Goal: Check status: Check status

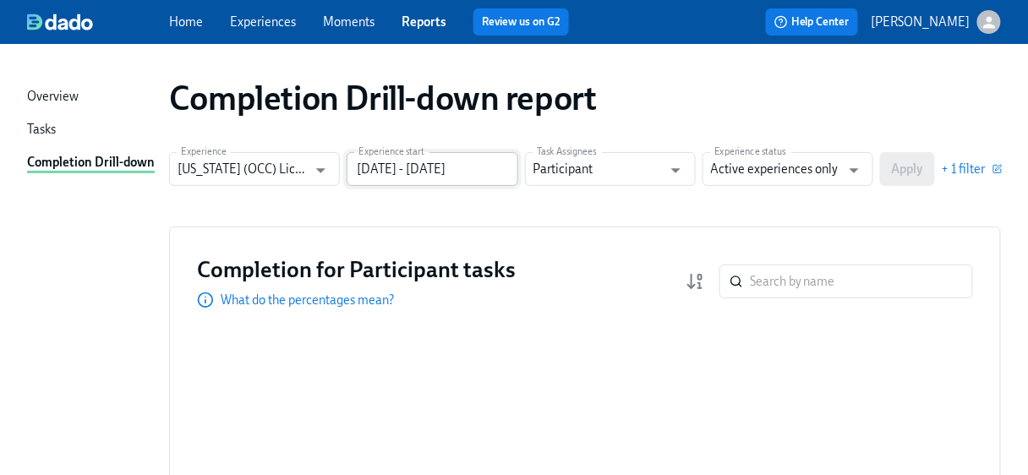
click at [505, 166] on input "[DATE] - [DATE]" at bounding box center [432, 169] width 171 height 34
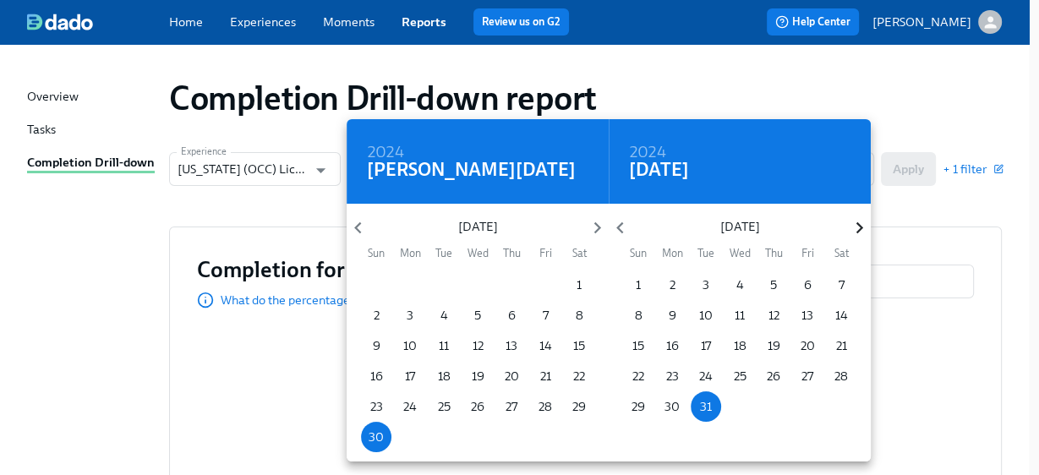
click at [861, 226] on icon "button" at bounding box center [859, 228] width 7 height 12
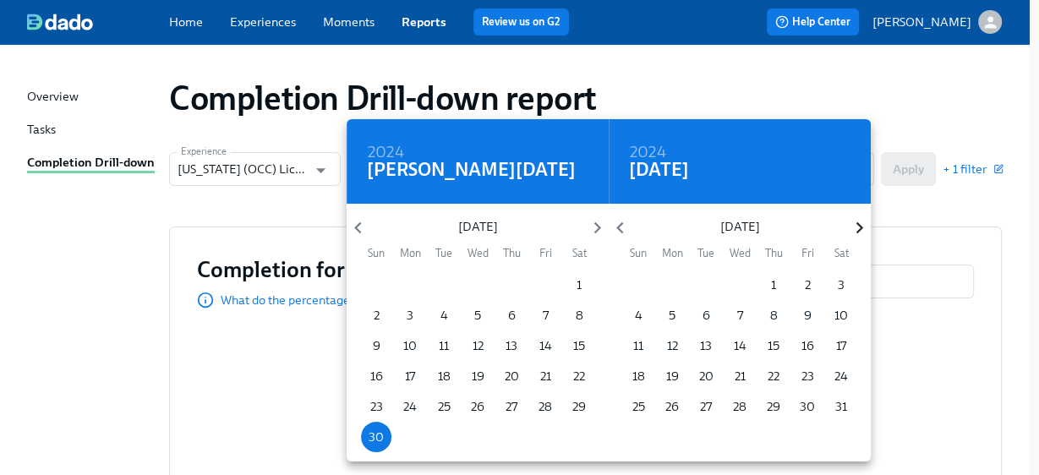
click at [861, 226] on icon "button" at bounding box center [859, 228] width 7 height 12
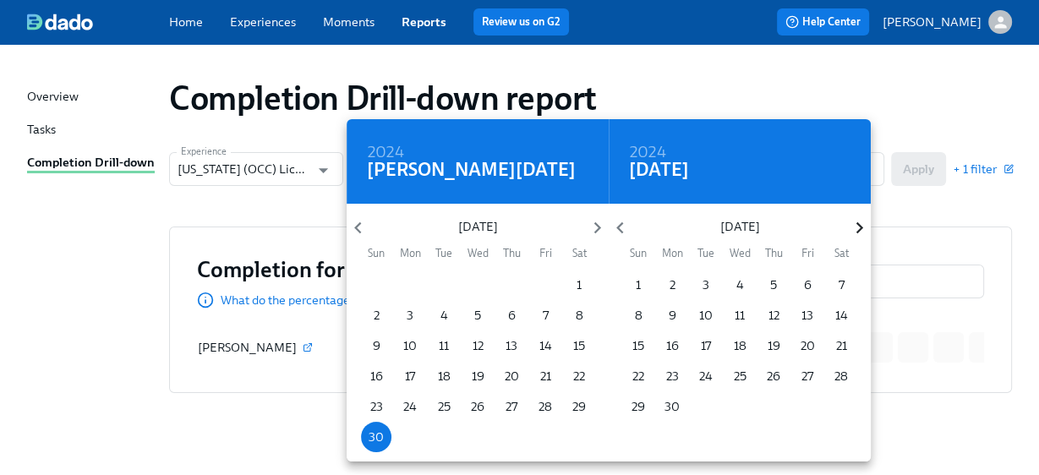
click at [861, 226] on icon "button" at bounding box center [859, 228] width 7 height 12
click at [634, 436] on p "31" at bounding box center [639, 437] width 12 height 17
type input "06/30/2024 - 08/31/2025"
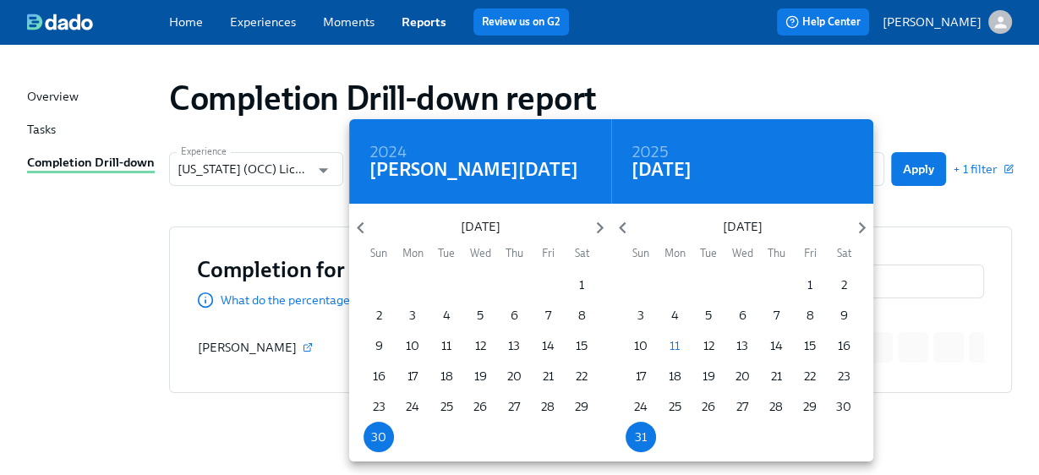
click at [895, 216] on div at bounding box center [519, 237] width 1039 height 475
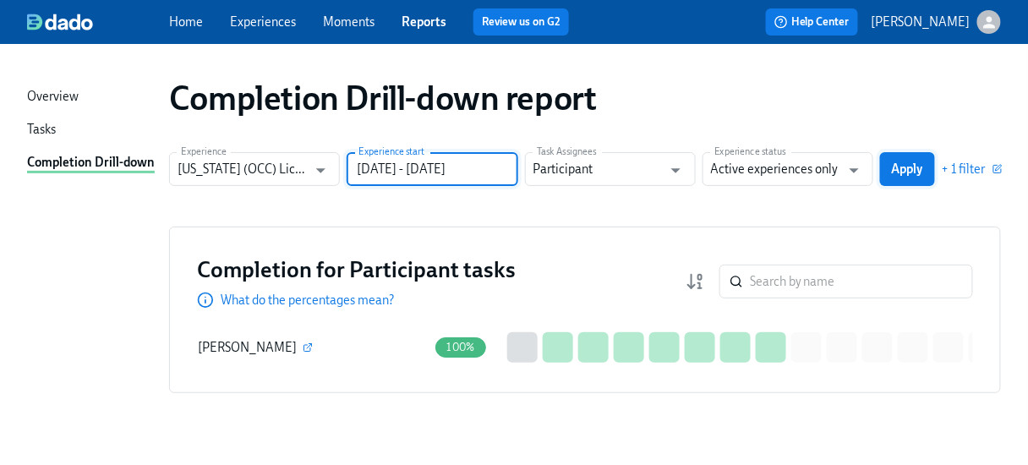
click at [924, 169] on span "Apply" at bounding box center [907, 169] width 31 height 17
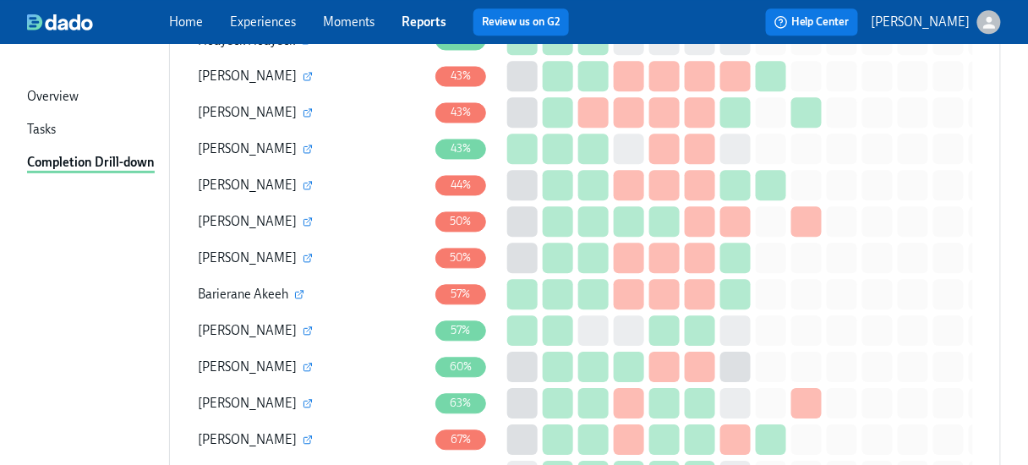
scroll to position [1150, 0]
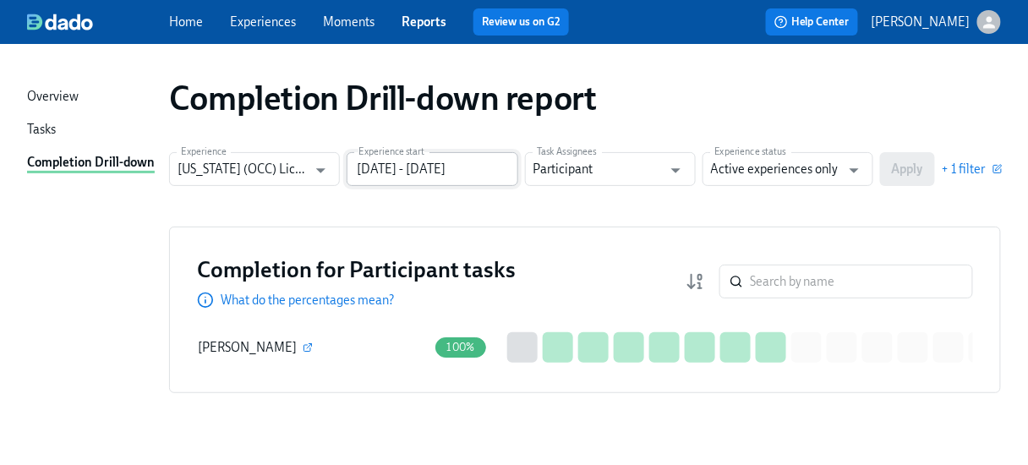
click at [487, 168] on input "[DATE] - [DATE]" at bounding box center [432, 169] width 171 height 34
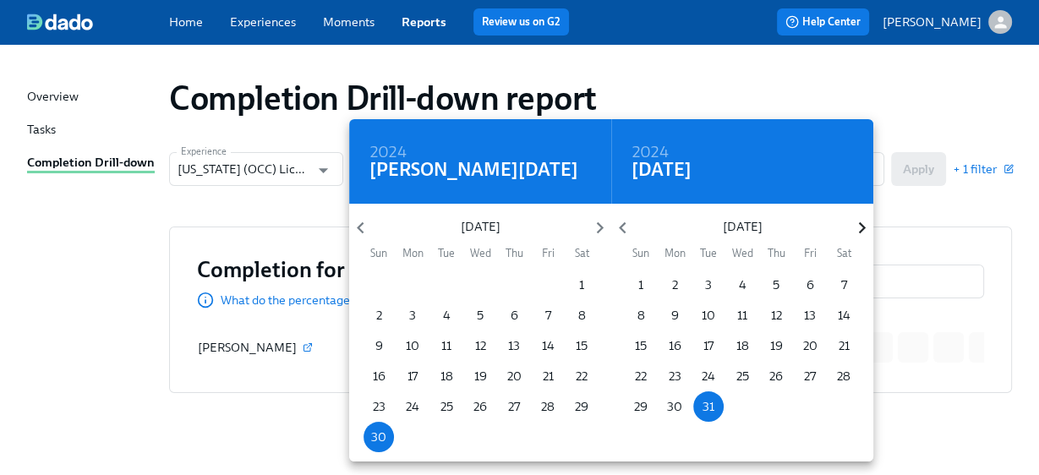
click at [857, 230] on icon "button" at bounding box center [862, 228] width 23 height 23
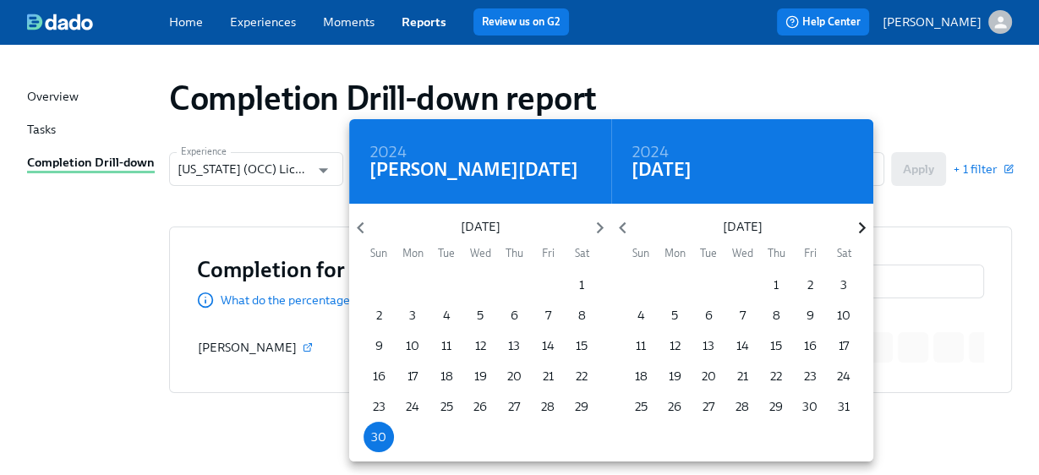
click at [857, 230] on icon "button" at bounding box center [862, 228] width 23 height 23
click at [677, 405] on p "30" at bounding box center [674, 406] width 15 height 17
type input "[DATE] - [DATE]"
click at [915, 206] on div at bounding box center [519, 237] width 1039 height 475
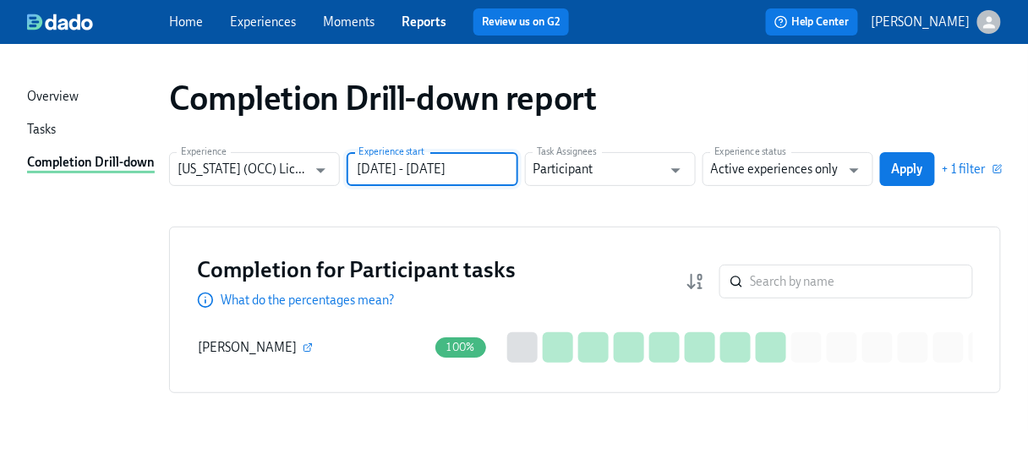
click at [922, 176] on span "Apply" at bounding box center [907, 169] width 31 height 17
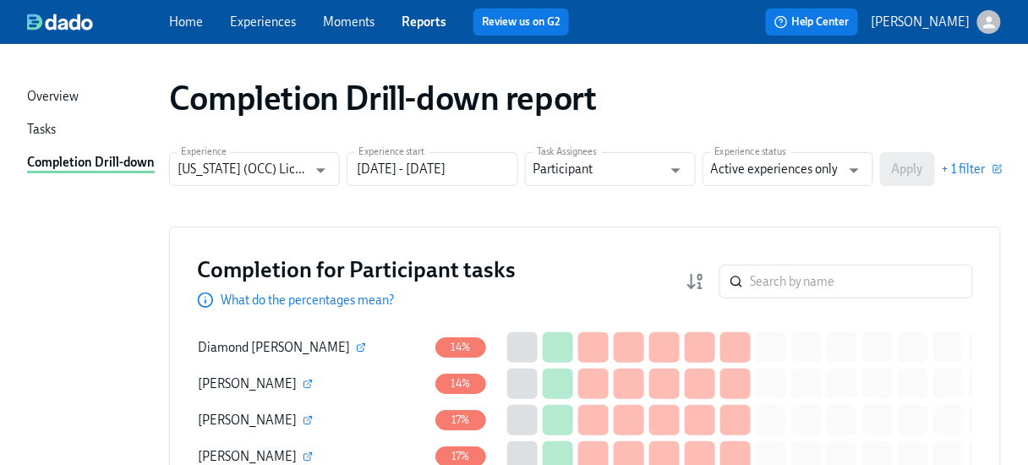
click at [431, 25] on link "Reports" at bounding box center [424, 21] width 45 height 15
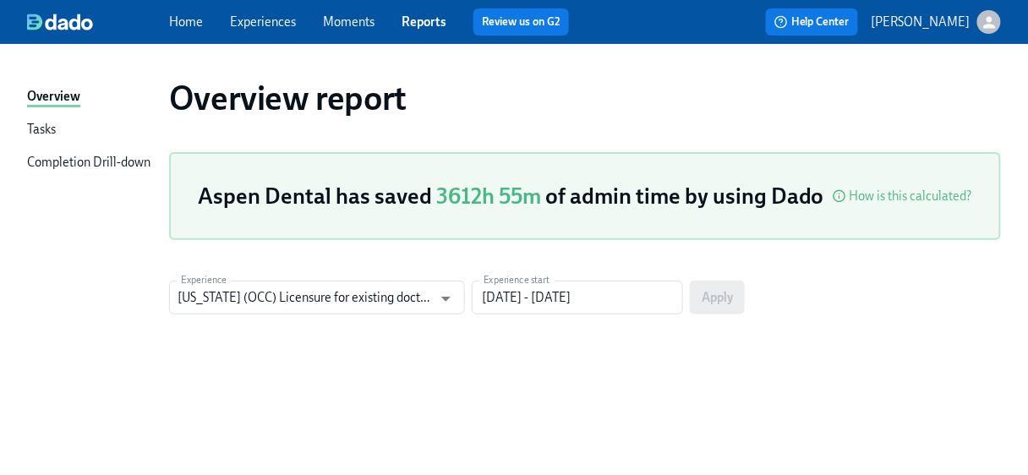
click at [101, 161] on div "Completion Drill-down" at bounding box center [88, 163] width 123 height 19
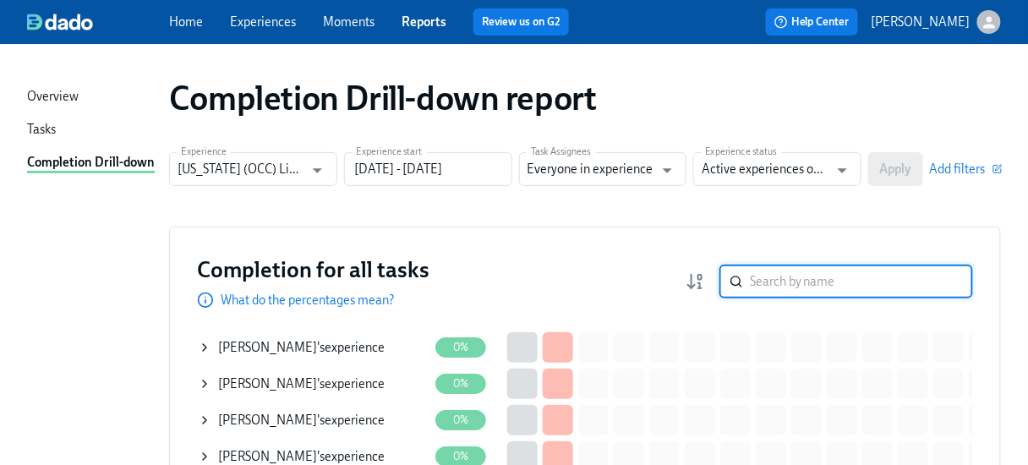
click at [788, 279] on input "search" at bounding box center [861, 282] width 223 height 34
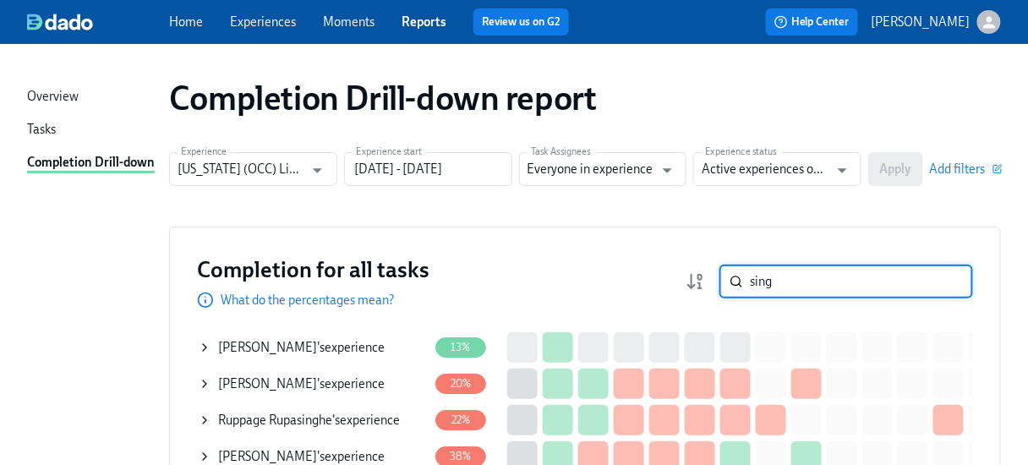
type input "sing"
click at [317, 347] on div "[PERSON_NAME] 's experience" at bounding box center [301, 347] width 167 height 17
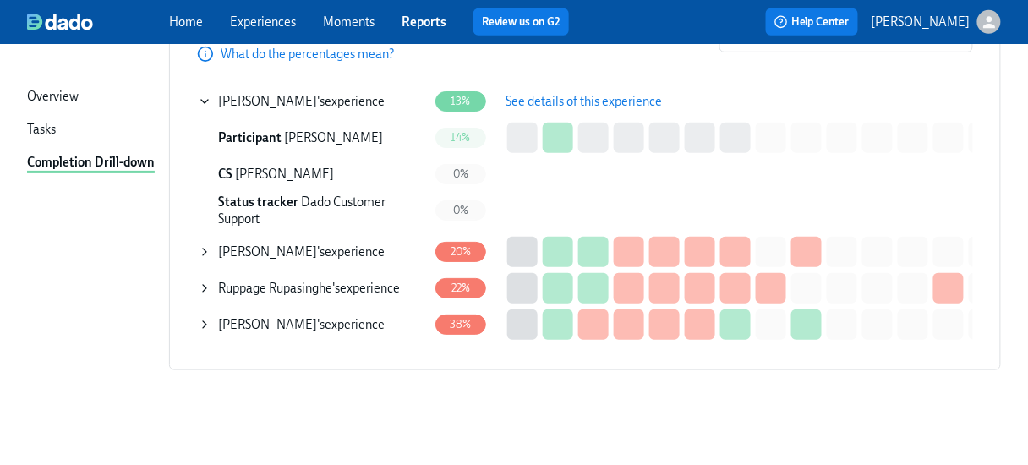
scroll to position [255, 0]
click at [549, 93] on span "See details of this experience" at bounding box center [584, 101] width 156 height 17
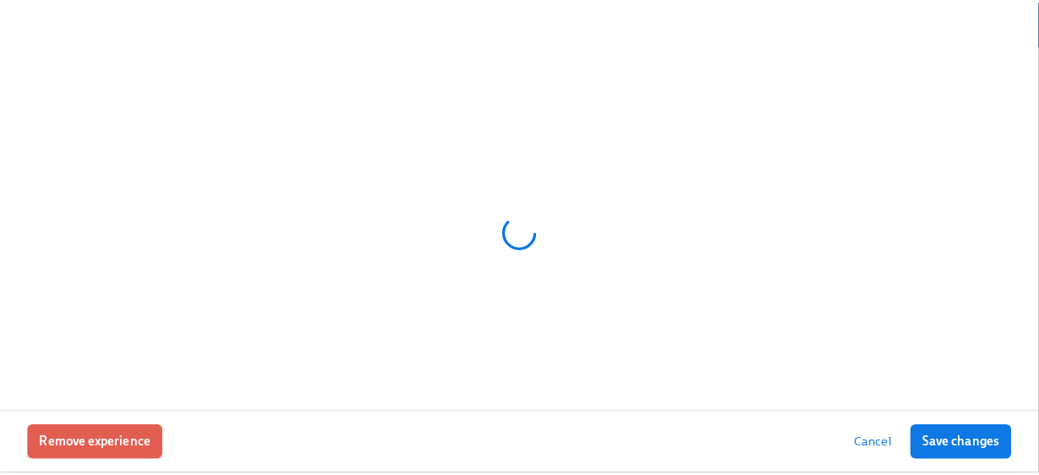
scroll to position [244, 0]
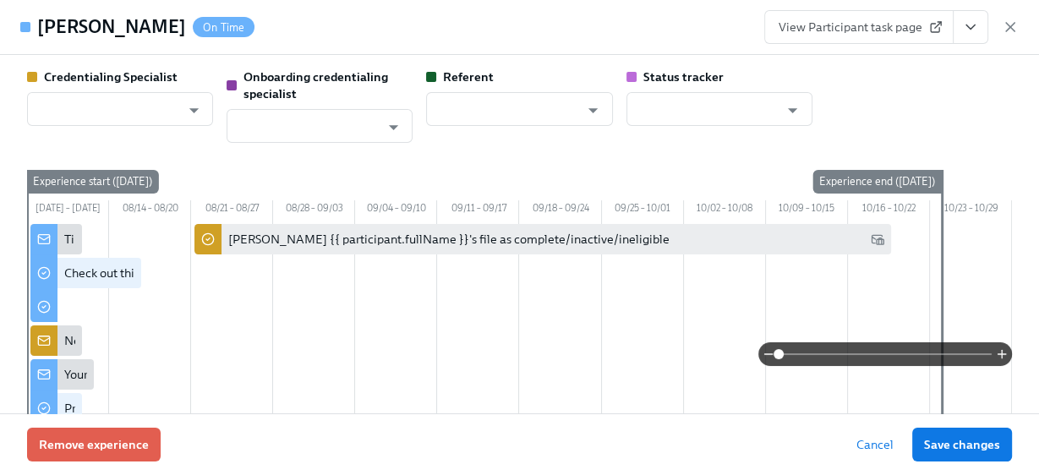
type input "[PERSON_NAME]"
type input "Dado Customer Support"
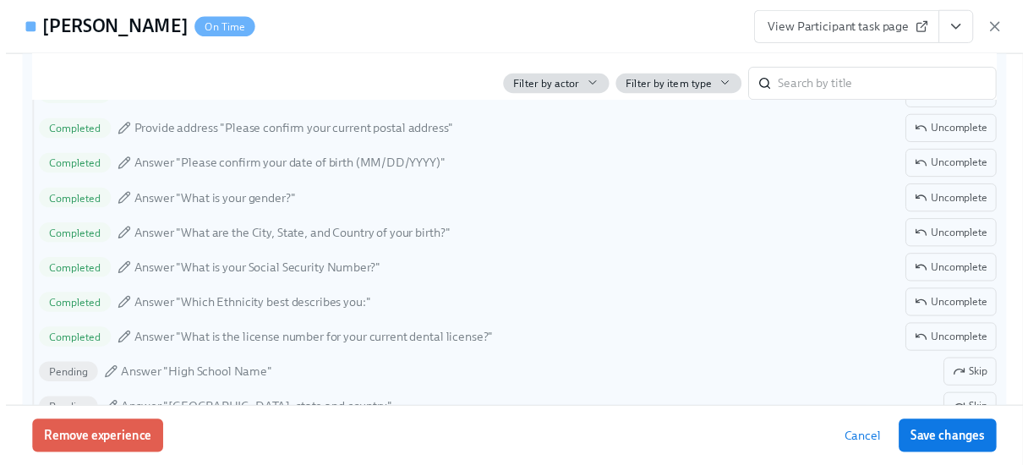
scroll to position [1624, 0]
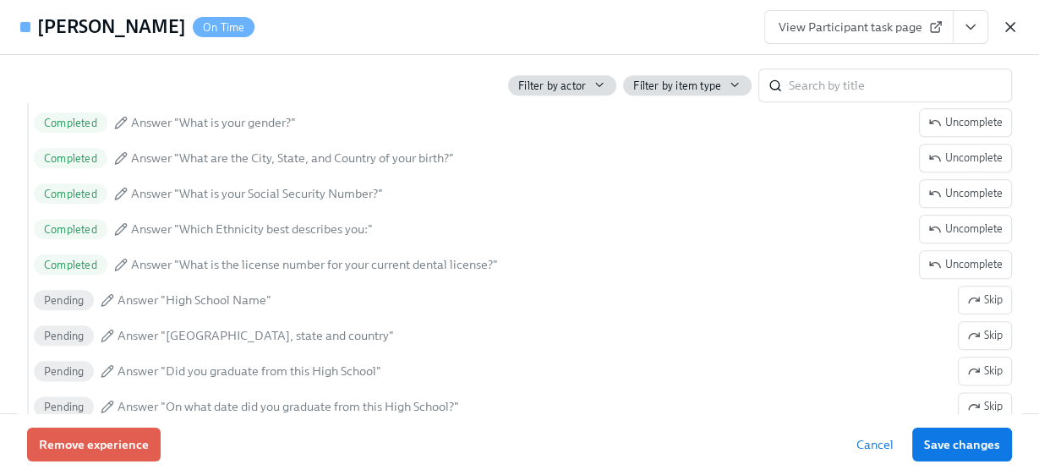
click at [1008, 23] on icon "button" at bounding box center [1010, 27] width 17 height 17
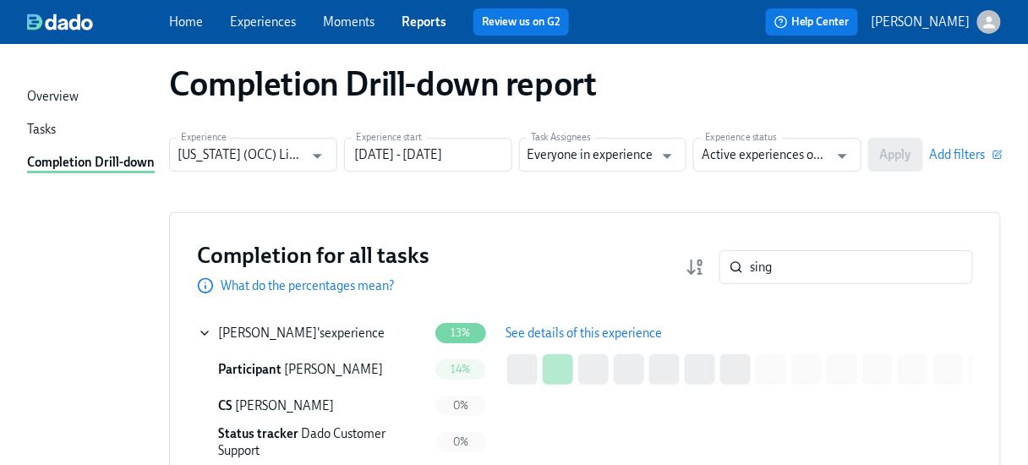
scroll to position [0, 0]
